Goal: Task Accomplishment & Management: Manage account settings

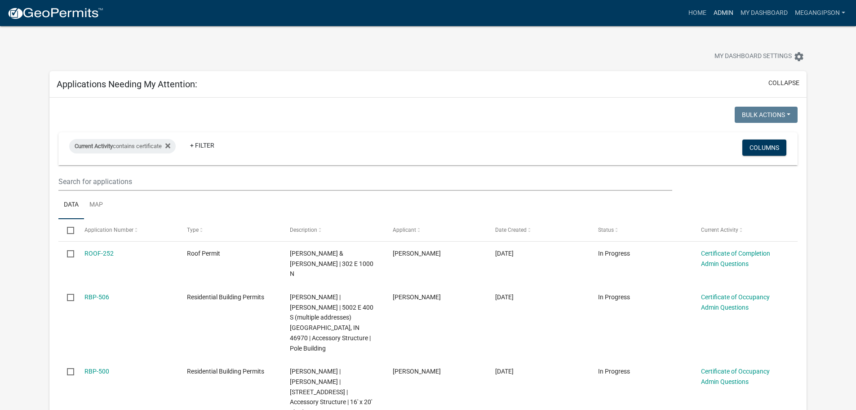
click at [710, 13] on link "Admin" at bounding box center [723, 12] width 27 height 17
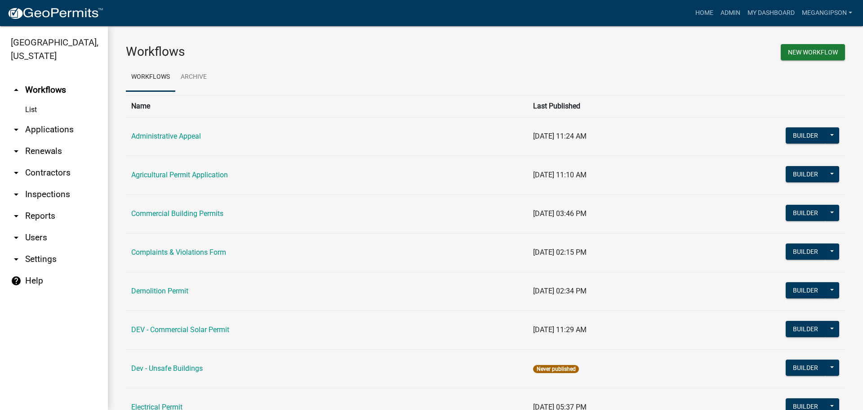
click at [53, 140] on link "arrow_drop_down Applications" at bounding box center [54, 130] width 108 height 22
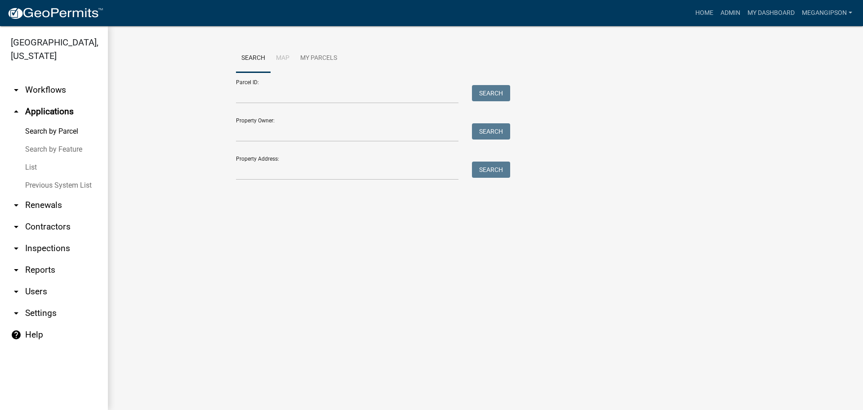
click at [45, 176] on link "List" at bounding box center [54, 167] width 108 height 18
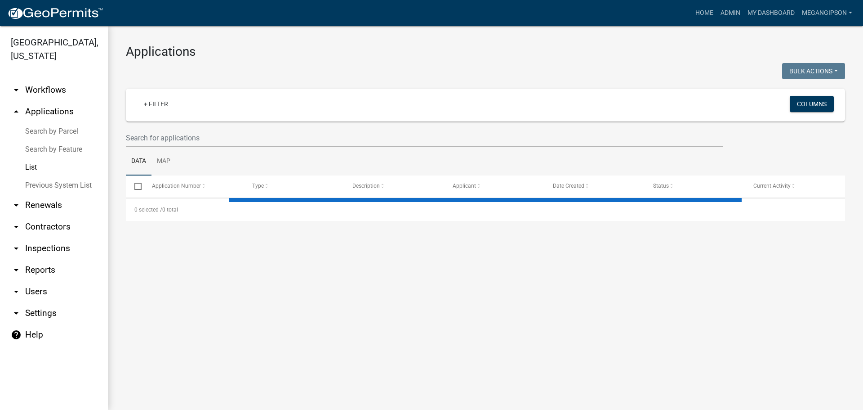
click at [43, 237] on link "arrow_drop_down Contractors" at bounding box center [54, 227] width 108 height 22
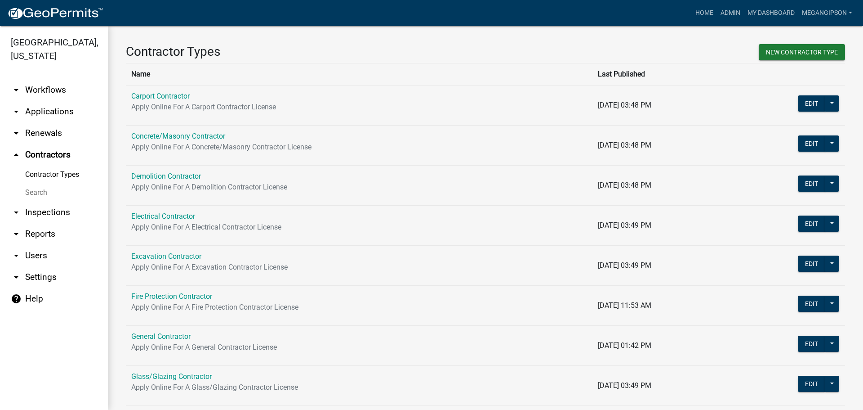
click at [55, 201] on link "Search" at bounding box center [54, 192] width 108 height 18
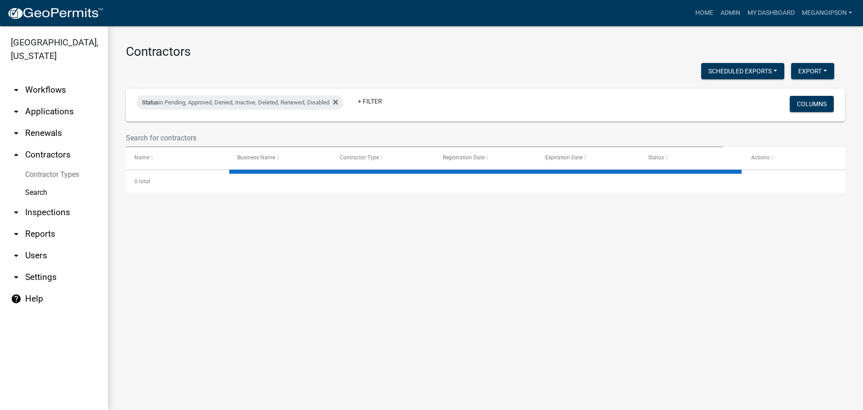
select select "3: 100"
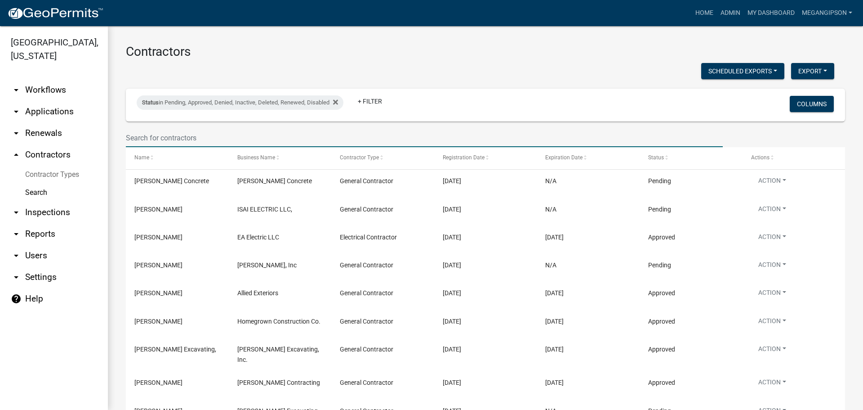
click at [178, 143] on input "text" at bounding box center [424, 138] width 597 height 18
type input "s"
click at [198, 143] on input "text" at bounding box center [424, 138] width 597 height 18
click at [147, 143] on input "text" at bounding box center [424, 138] width 597 height 18
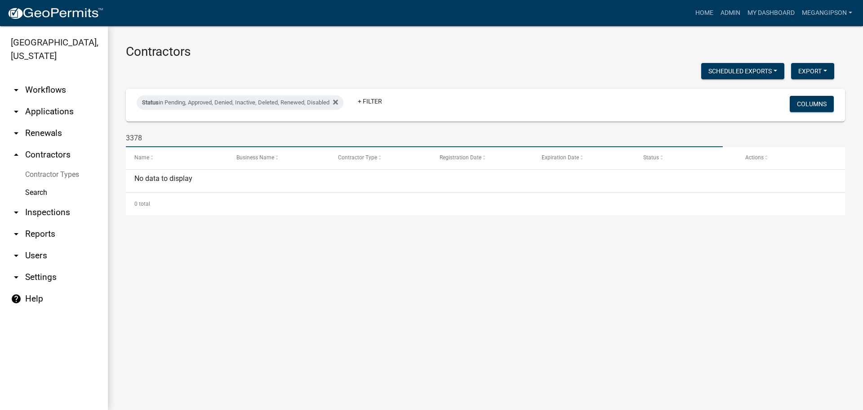
type input "3378"
click at [53, 122] on link "arrow_drop_down Applications" at bounding box center [54, 112] width 108 height 22
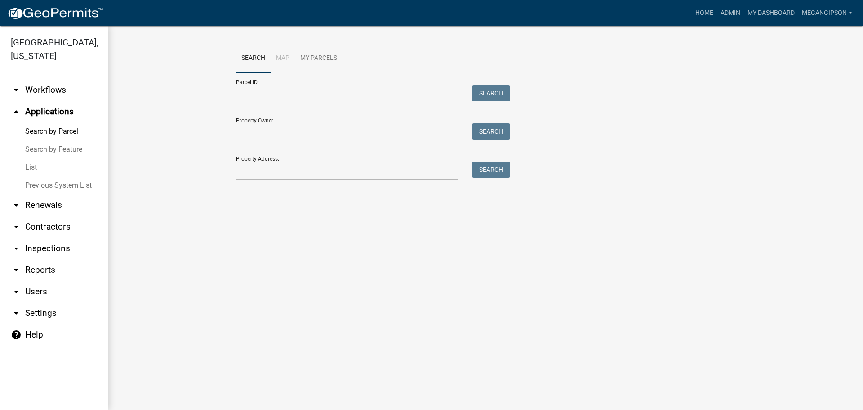
click at [36, 176] on link "List" at bounding box center [54, 167] width 108 height 18
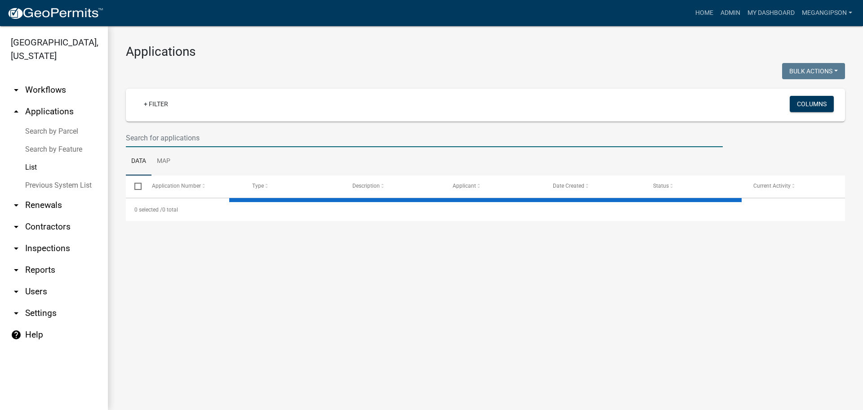
click at [167, 144] on input "text" at bounding box center [424, 138] width 597 height 18
select select "3: 100"
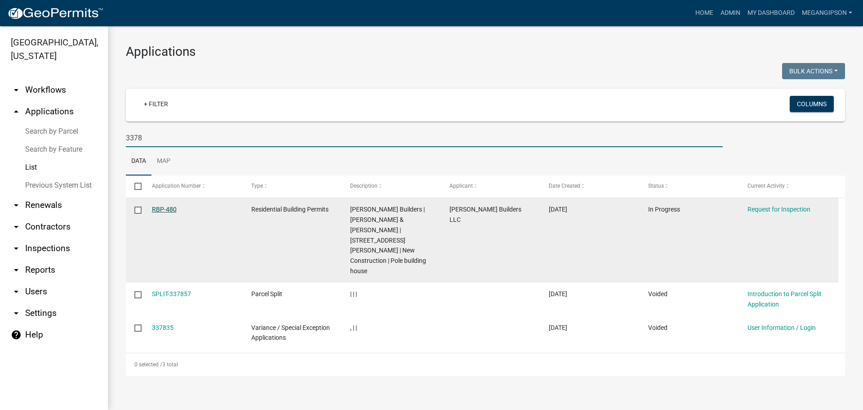
type input "3378"
click at [167, 213] on link "RBP-480" at bounding box center [164, 208] width 25 height 7
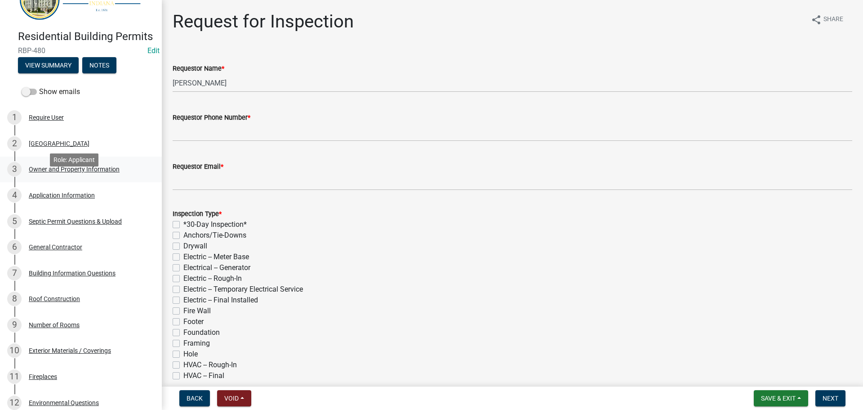
scroll to position [45, 0]
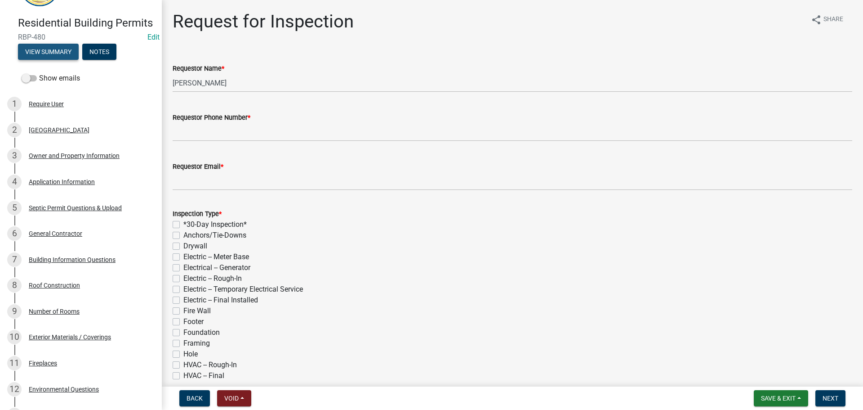
click at [65, 60] on button "View Summary" at bounding box center [48, 52] width 61 height 16
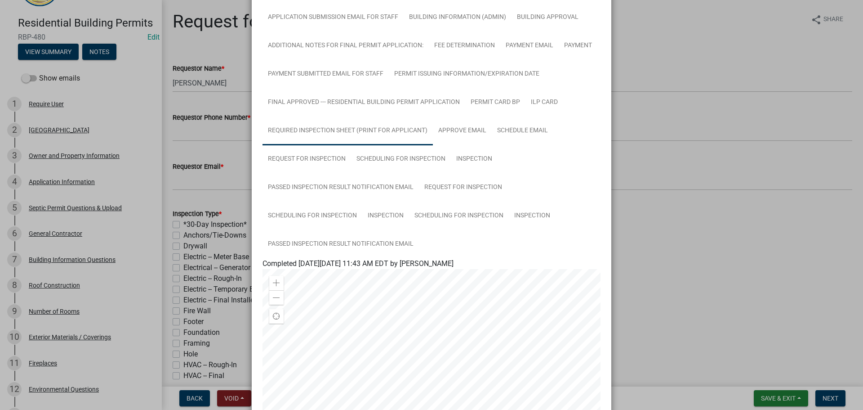
scroll to position [270, 0]
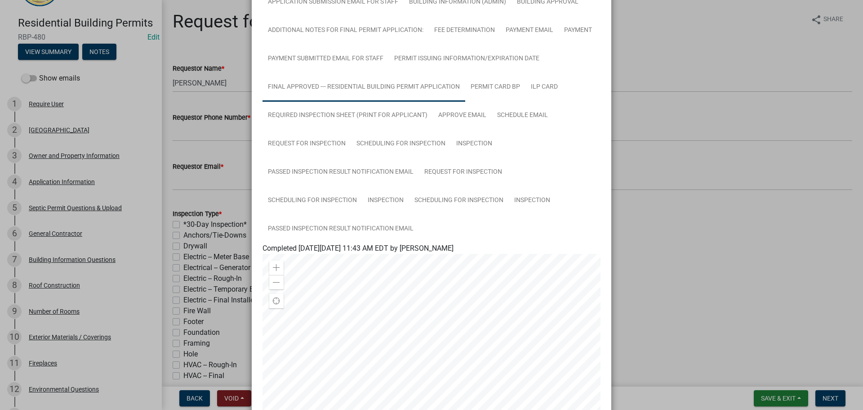
click at [359, 102] on link "FINAL Approved --- Residential Building Permit Application" at bounding box center [364, 87] width 203 height 29
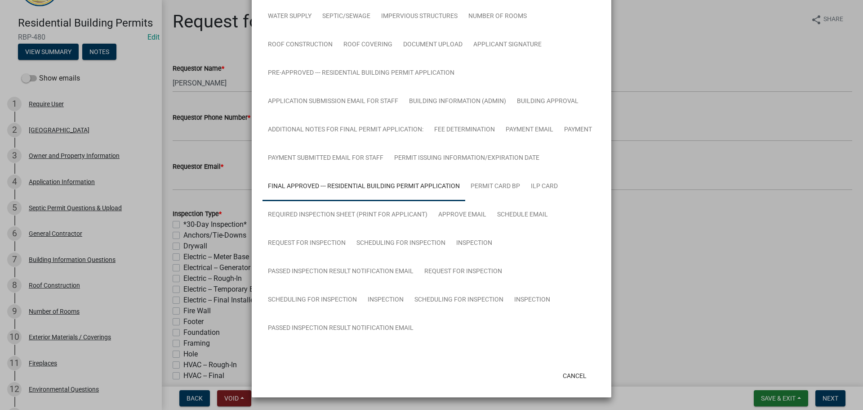
scroll to position [324, 0]
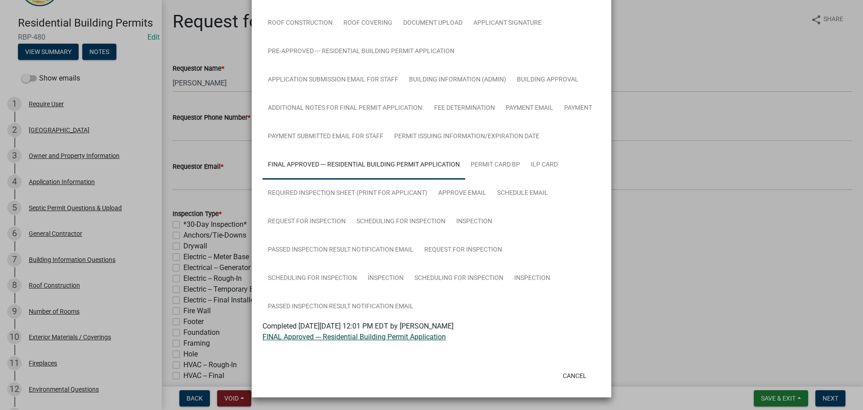
click at [353, 334] on link "FINAL Approved --- Residential Building Permit Application" at bounding box center [354, 336] width 183 height 9
drag, startPoint x: 693, startPoint y: 53, endPoint x: 568, endPoint y: 68, distance: 125.9
click at [693, 53] on ngb-modal-window "Summary × Printer Friendly Parcel search Owner and Property Information Applica…" at bounding box center [431, 205] width 863 height 410
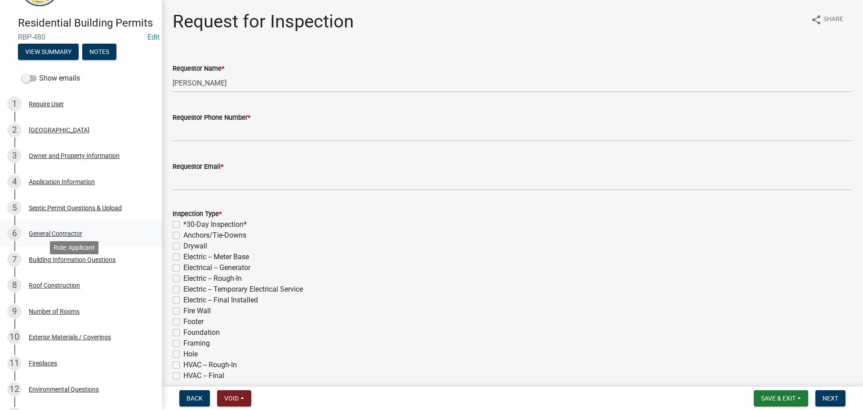
click at [75, 241] on div "6 General Contractor" at bounding box center [77, 233] width 140 height 14
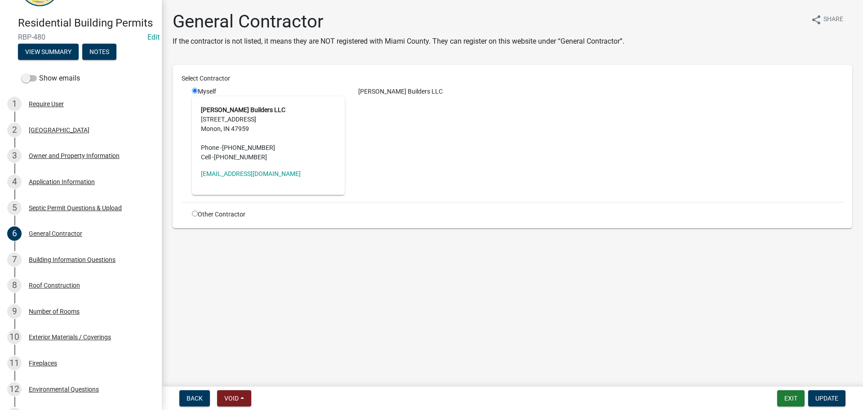
click at [196, 216] on input "radio" at bounding box center [195, 213] width 6 height 6
radio input "true"
radio input "false"
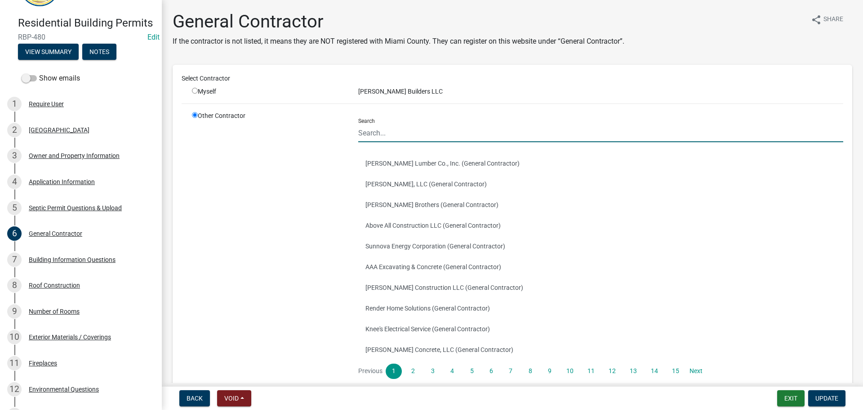
click at [409, 142] on input "Search" at bounding box center [600, 133] width 485 height 18
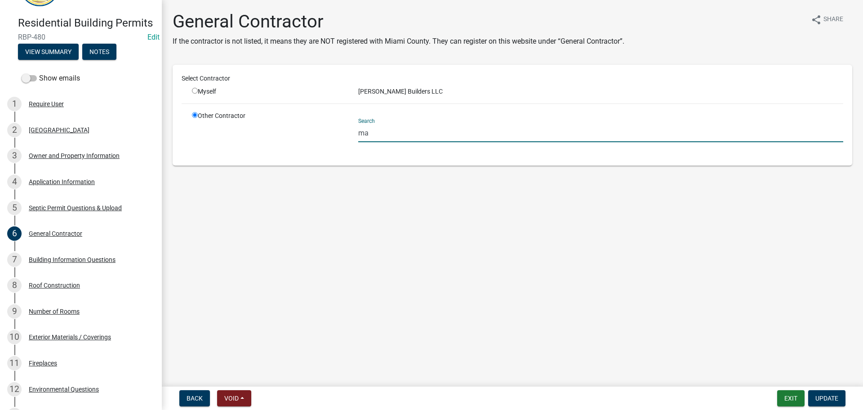
type input "m"
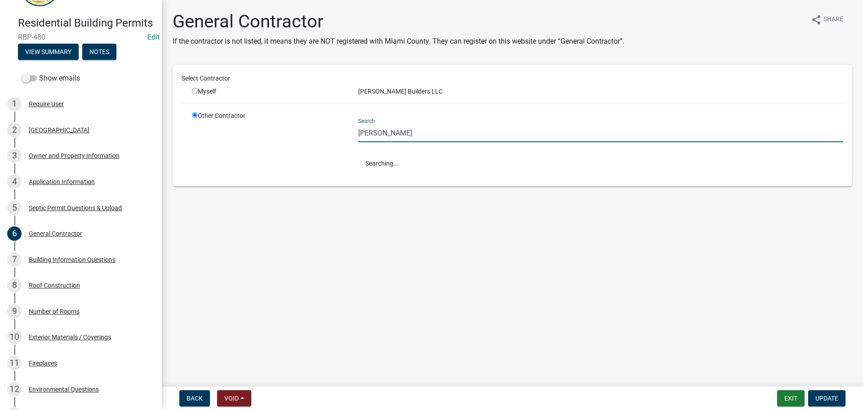
type input "[PERSON_NAME]"
click at [474, 174] on button "[PERSON_NAME] Construction (General Contractor)" at bounding box center [600, 163] width 485 height 21
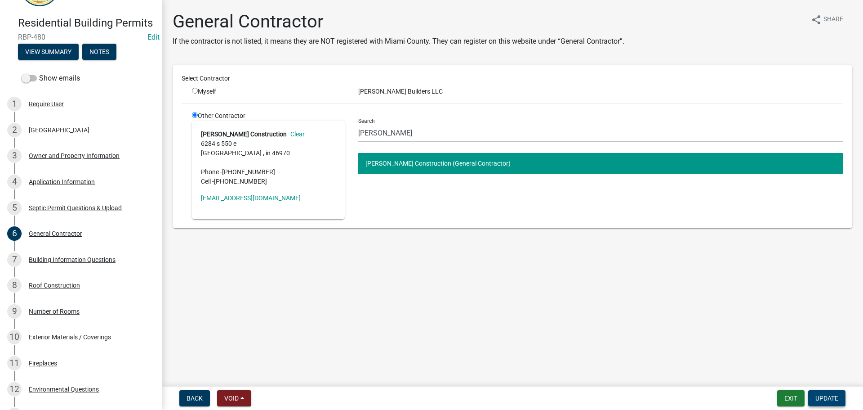
click at [839, 397] on button "Update" at bounding box center [826, 398] width 37 height 16
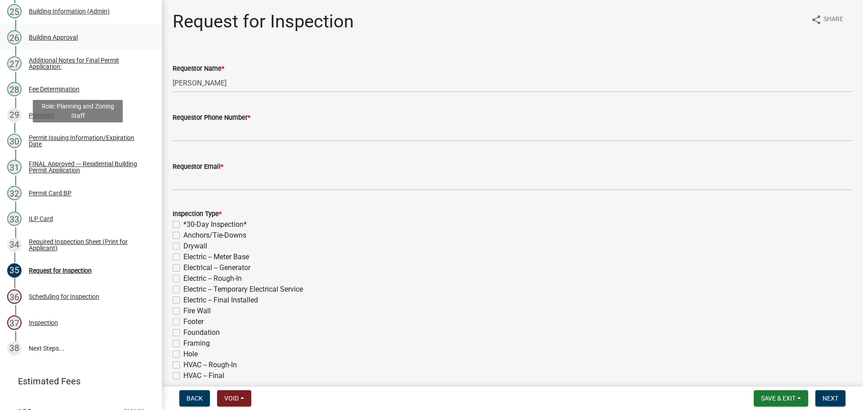
scroll to position [764, 0]
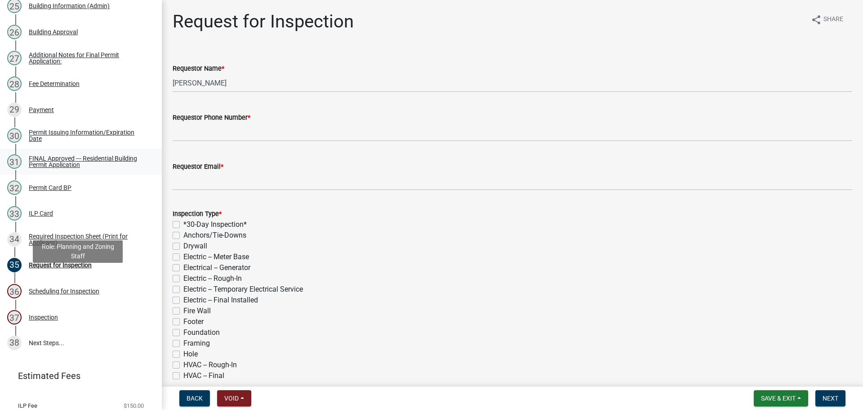
click at [84, 168] on div "FINAL Approved --- Residential Building Permit Application" at bounding box center [88, 161] width 119 height 13
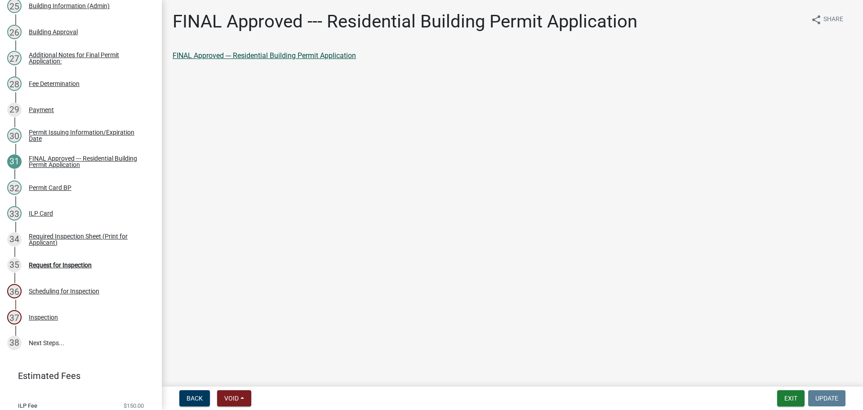
click at [269, 60] on link "FINAL Approved --- Residential Building Permit Application" at bounding box center [264, 55] width 183 height 9
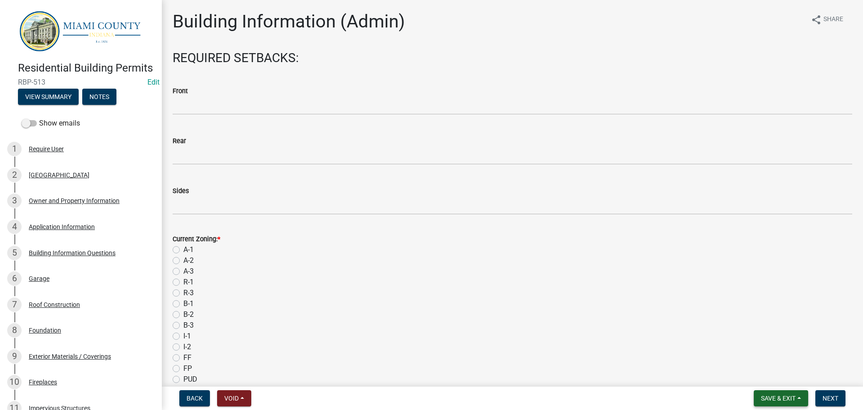
click at [769, 390] on button "Save & Exit" at bounding box center [781, 398] width 54 height 16
click at [526, 266] on div "A-2" at bounding box center [513, 260] width 680 height 11
click at [42, 105] on button "View Summary" at bounding box center [48, 97] width 61 height 16
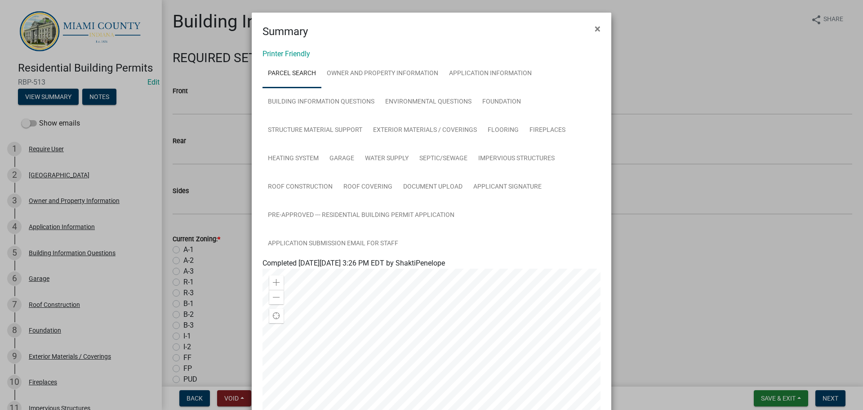
drag, startPoint x: 717, startPoint y: 275, endPoint x: 721, endPoint y: 304, distance: 29.5
click at [717, 275] on ngb-modal-window "Summary × Printer Friendly Parcel search Owner and Property Information Applica…" at bounding box center [431, 205] width 863 height 410
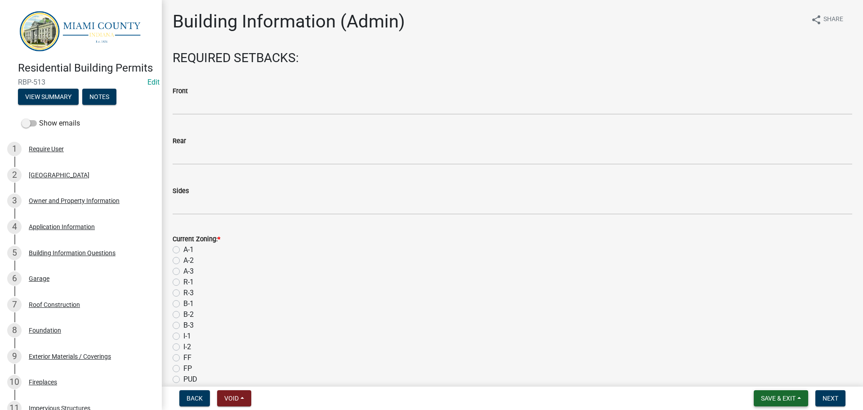
click at [790, 390] on button "Save & Exit" at bounding box center [781, 398] width 54 height 16
click at [743, 369] on button "Save & Exit" at bounding box center [772, 372] width 72 height 22
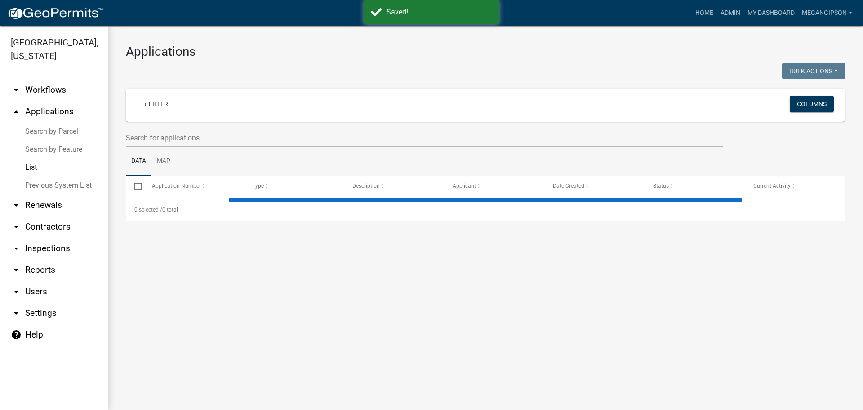
select select "3: 100"
